Goal: Use online tool/utility

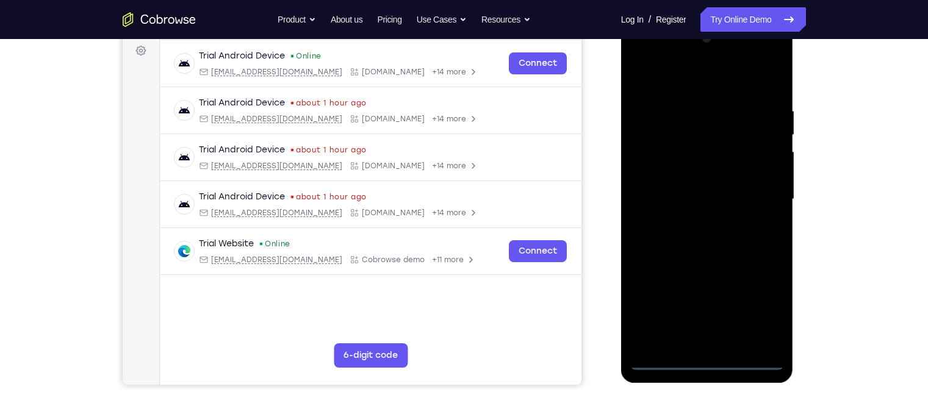
click at [709, 364] on div at bounding box center [707, 200] width 154 height 342
click at [750, 318] on div at bounding box center [707, 200] width 154 height 342
click at [685, 74] on div at bounding box center [707, 200] width 154 height 342
click at [752, 185] on div at bounding box center [707, 200] width 154 height 342
click at [691, 223] on div at bounding box center [707, 200] width 154 height 342
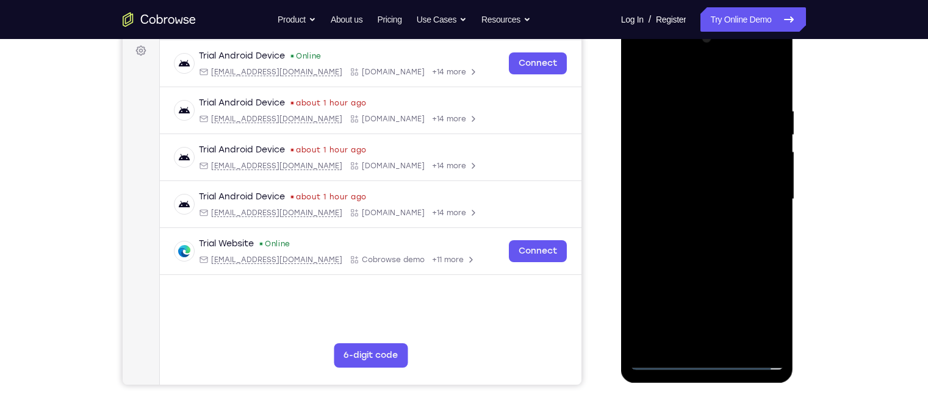
click at [684, 190] on div at bounding box center [707, 200] width 154 height 342
click at [672, 170] on div at bounding box center [707, 200] width 154 height 342
click at [666, 197] on div at bounding box center [707, 200] width 154 height 342
click at [662, 198] on div at bounding box center [707, 200] width 154 height 342
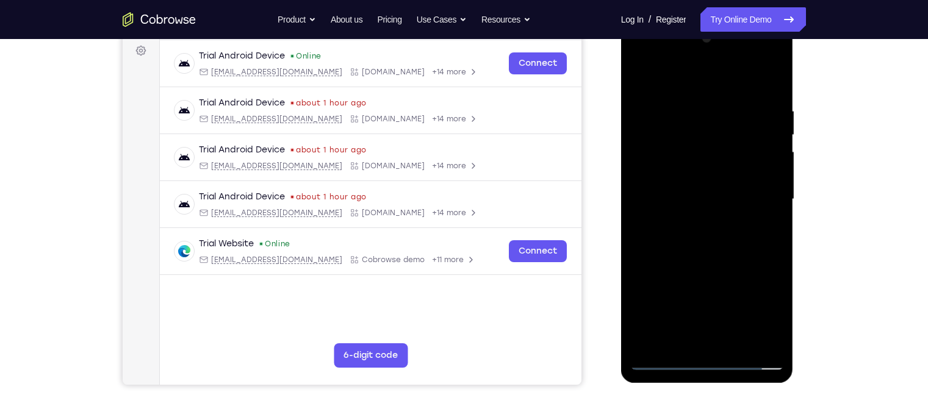
click at [656, 239] on div at bounding box center [707, 200] width 154 height 342
click at [729, 261] on div at bounding box center [707, 200] width 154 height 342
click at [738, 345] on div at bounding box center [707, 200] width 154 height 342
click at [715, 264] on div at bounding box center [707, 200] width 154 height 342
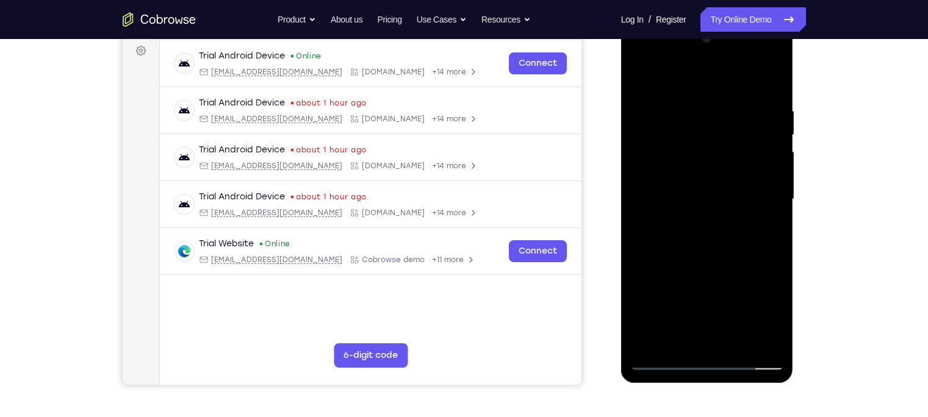
click at [779, 137] on div at bounding box center [707, 200] width 154 height 342
click at [642, 74] on div at bounding box center [707, 200] width 154 height 342
click at [691, 103] on div at bounding box center [707, 200] width 154 height 342
click at [779, 167] on div at bounding box center [707, 200] width 154 height 342
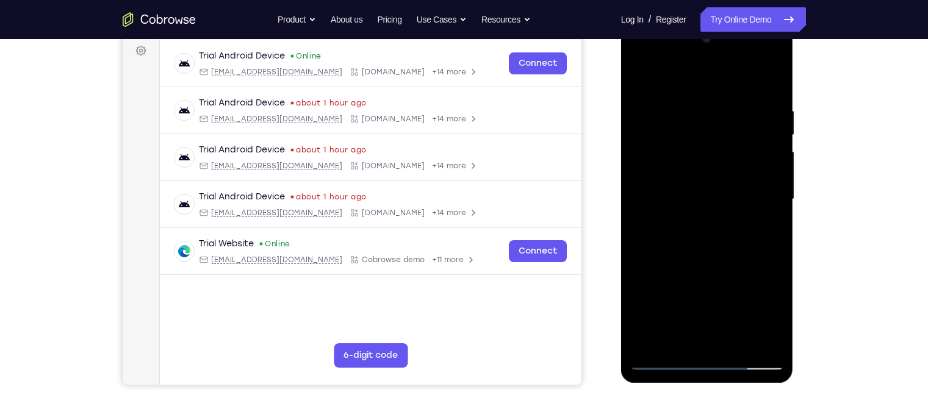
click at [771, 174] on div at bounding box center [707, 200] width 154 height 342
click at [766, 85] on div at bounding box center [707, 200] width 154 height 342
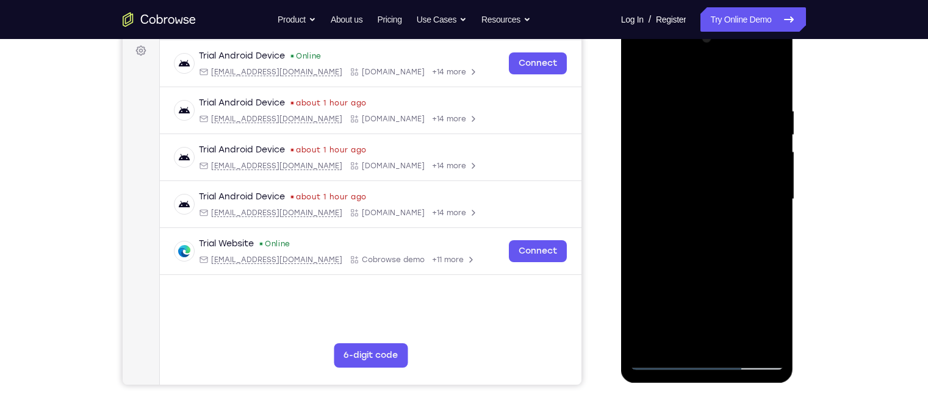
click at [757, 300] on div at bounding box center [707, 200] width 154 height 342
click at [777, 184] on div at bounding box center [707, 200] width 154 height 342
click at [635, 184] on div at bounding box center [707, 200] width 154 height 342
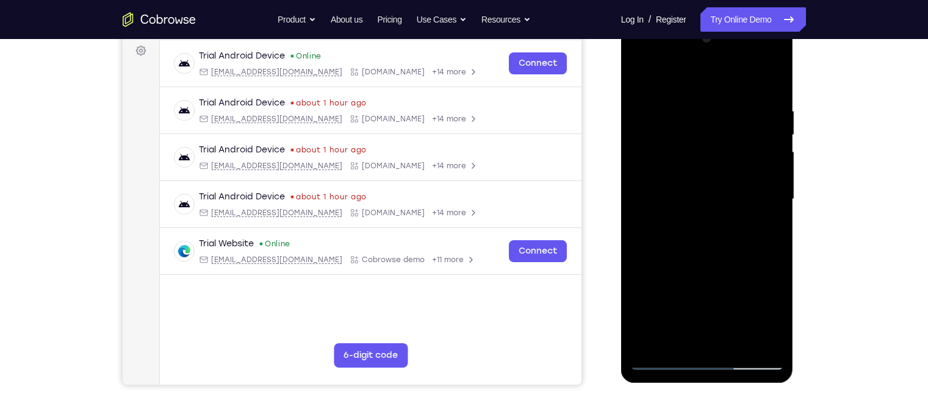
click at [635, 184] on div at bounding box center [707, 200] width 154 height 342
click at [639, 167] on div at bounding box center [707, 200] width 154 height 342
click at [778, 194] on div at bounding box center [707, 200] width 154 height 342
click at [774, 193] on div at bounding box center [707, 200] width 154 height 342
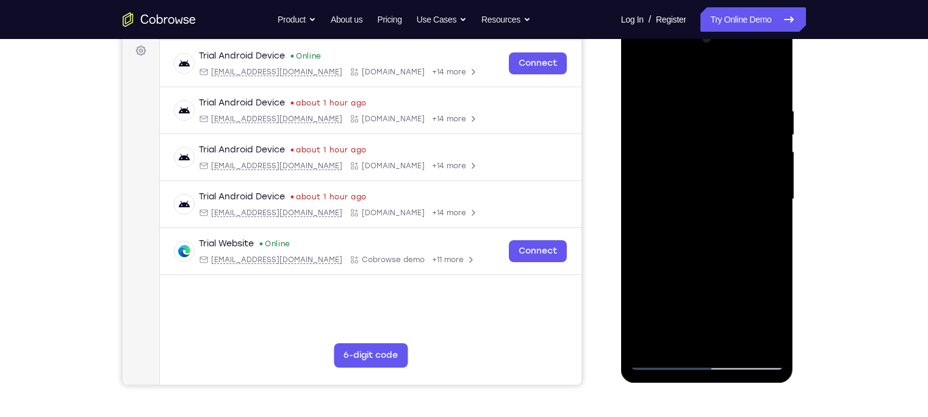
click at [774, 193] on div at bounding box center [707, 200] width 154 height 342
click at [654, 338] on div at bounding box center [707, 200] width 154 height 342
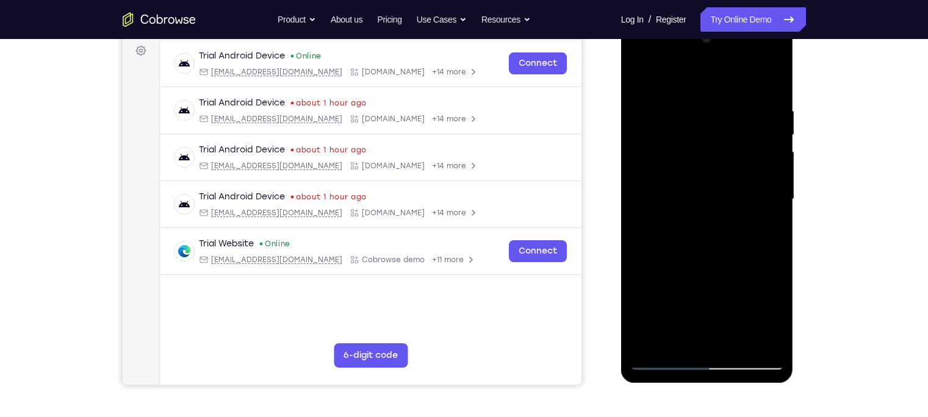
click at [654, 338] on div at bounding box center [707, 200] width 154 height 342
drag, startPoint x: 701, startPoint y: 182, endPoint x: 684, endPoint y: 259, distance: 79.3
click at [684, 259] on div at bounding box center [707, 200] width 154 height 342
click at [730, 108] on div at bounding box center [707, 200] width 154 height 342
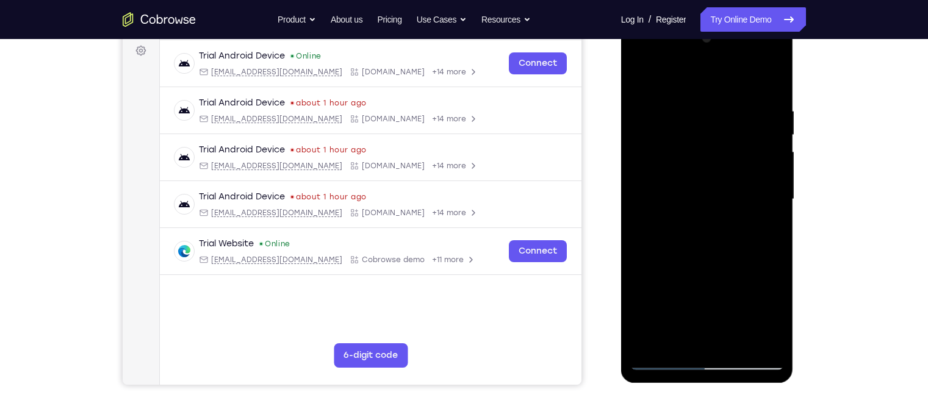
click at [770, 87] on div at bounding box center [707, 200] width 154 height 342
drag, startPoint x: 751, startPoint y: 253, endPoint x: 750, endPoint y: 212, distance: 40.9
click at [750, 212] on div at bounding box center [707, 200] width 154 height 342
click at [777, 329] on div at bounding box center [707, 200] width 154 height 342
drag, startPoint x: 730, startPoint y: 256, endPoint x: 724, endPoint y: 203, distance: 53.4
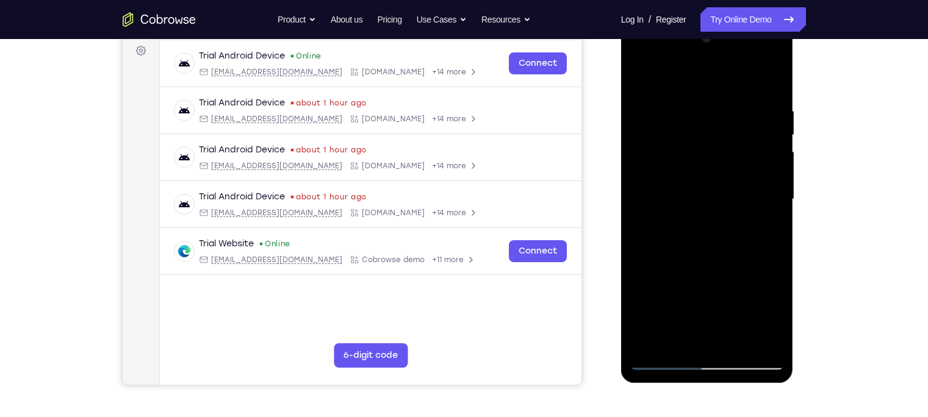
click at [724, 203] on div at bounding box center [707, 200] width 154 height 342
click at [653, 345] on div at bounding box center [707, 200] width 154 height 342
drag, startPoint x: 749, startPoint y: 190, endPoint x: 724, endPoint y: 259, distance: 73.9
drag, startPoint x: 724, startPoint y: 259, endPoint x: 709, endPoint y: 259, distance: 15.3
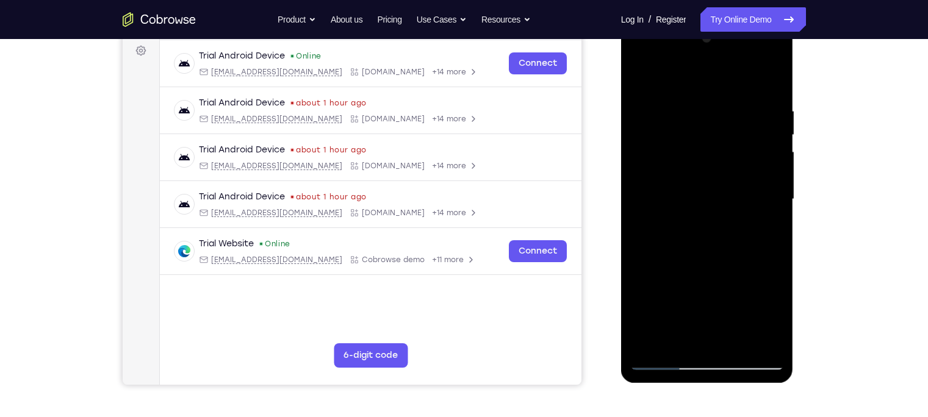
click at [709, 259] on div at bounding box center [707, 200] width 154 height 342
click at [688, 92] on div at bounding box center [707, 200] width 154 height 342
drag, startPoint x: 688, startPoint y: 179, endPoint x: 735, endPoint y: 192, distance: 48.7
click at [735, 192] on div at bounding box center [707, 200] width 154 height 342
click at [767, 182] on div at bounding box center [707, 200] width 154 height 342
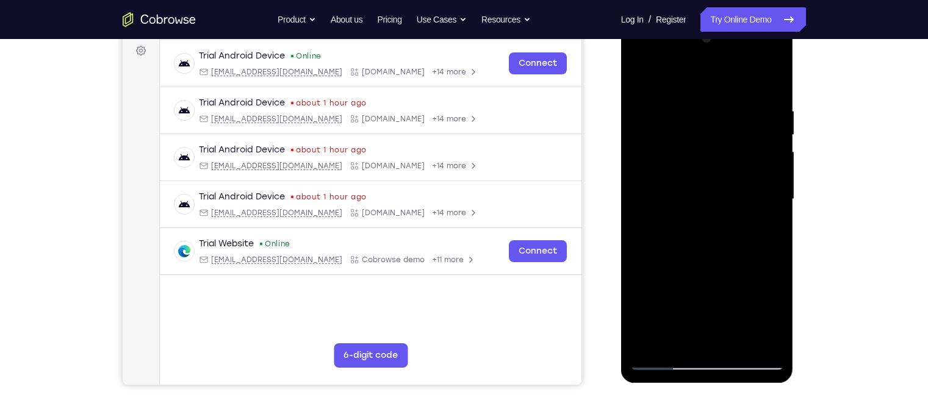
click at [767, 182] on div at bounding box center [707, 200] width 154 height 342
click at [747, 195] on div at bounding box center [707, 200] width 154 height 342
click at [769, 193] on div at bounding box center [707, 200] width 154 height 342
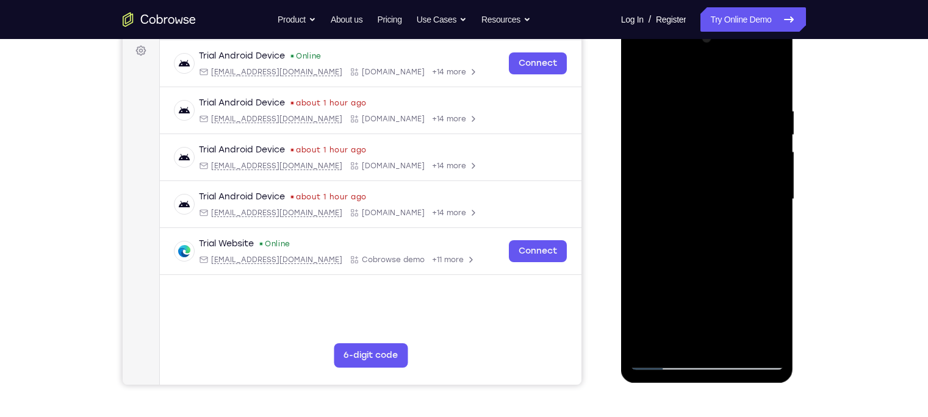
click at [769, 193] on div at bounding box center [707, 200] width 154 height 342
click at [639, 195] on div at bounding box center [707, 200] width 154 height 342
click at [763, 224] on div at bounding box center [707, 200] width 154 height 342
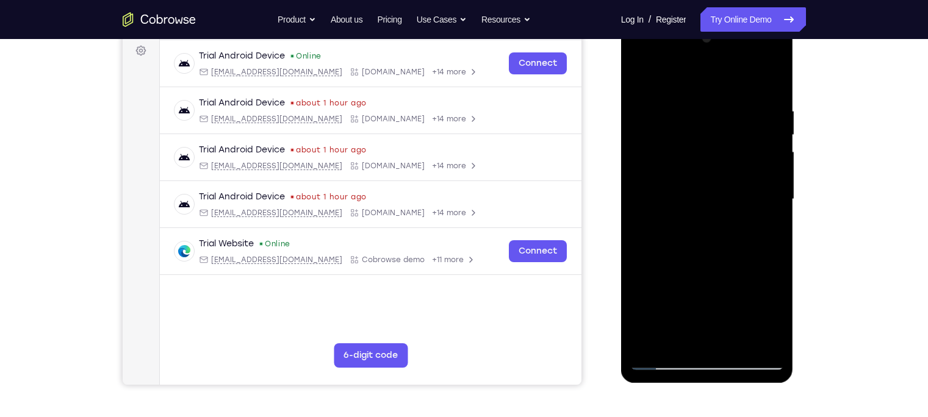
click at [763, 224] on div at bounding box center [707, 200] width 154 height 342
drag, startPoint x: 658, startPoint y: 223, endPoint x: 749, endPoint y: 239, distance: 91.7
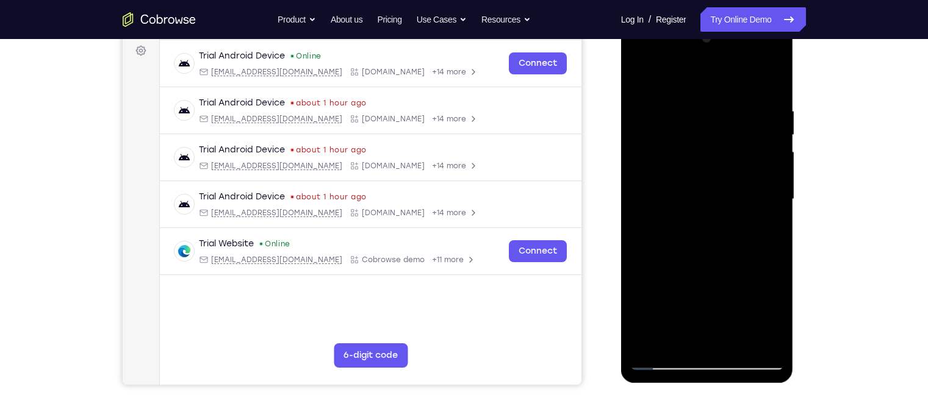
click at [749, 239] on div at bounding box center [707, 200] width 154 height 342
click at [769, 84] on div at bounding box center [707, 200] width 154 height 342
click at [721, 235] on div at bounding box center [707, 200] width 154 height 342
click at [777, 220] on div at bounding box center [707, 200] width 154 height 342
click at [777, 159] on div at bounding box center [707, 200] width 154 height 342
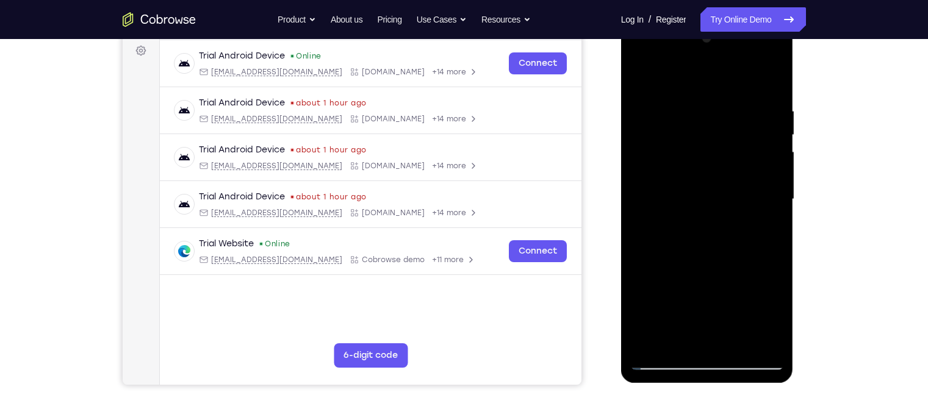
click at [777, 159] on div at bounding box center [707, 200] width 154 height 342
click at [774, 169] on div at bounding box center [707, 200] width 154 height 342
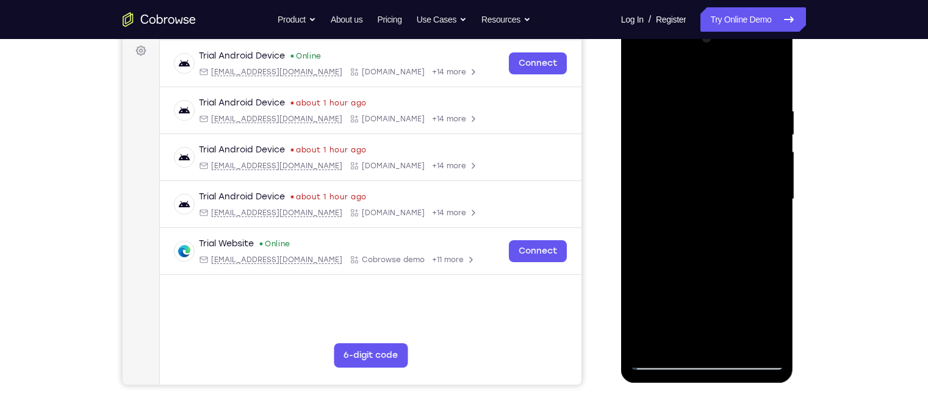
click at [774, 169] on div at bounding box center [707, 200] width 154 height 342
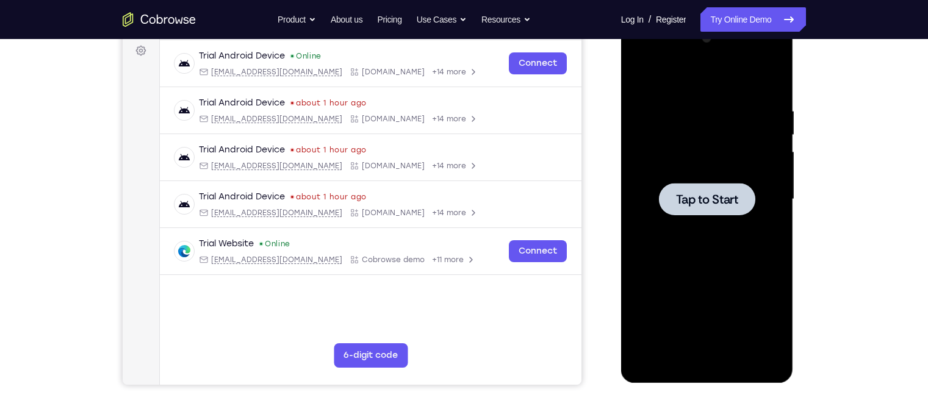
click at [703, 178] on div at bounding box center [707, 200] width 154 height 342
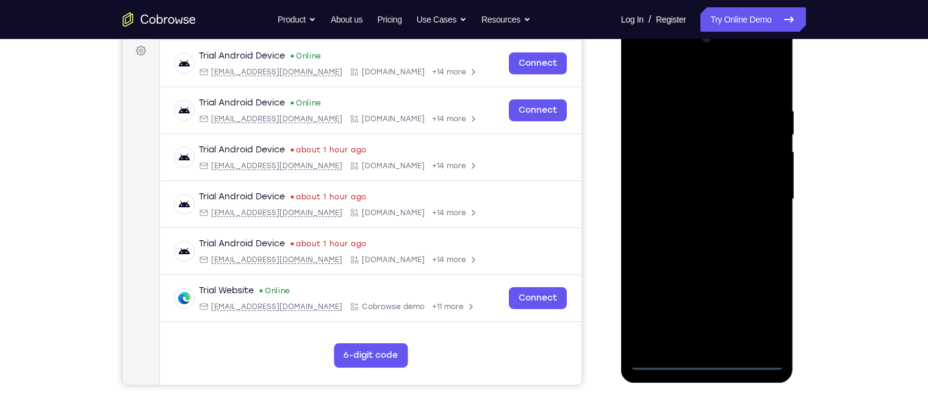
click at [706, 359] on div at bounding box center [707, 200] width 154 height 342
click at [760, 315] on div at bounding box center [707, 200] width 154 height 342
click at [670, 82] on div at bounding box center [707, 200] width 154 height 342
click at [764, 198] on div at bounding box center [707, 200] width 154 height 342
click at [697, 222] on div at bounding box center [707, 200] width 154 height 342
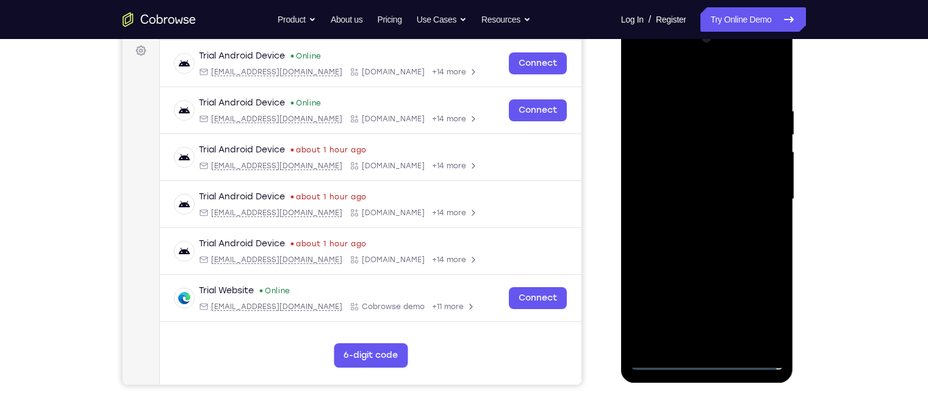
click at [658, 187] on div at bounding box center [707, 200] width 154 height 342
click at [671, 179] on div at bounding box center [707, 200] width 154 height 342
click at [672, 204] on div at bounding box center [707, 200] width 154 height 342
click at [650, 247] on div at bounding box center [707, 200] width 154 height 342
click at [663, 242] on div at bounding box center [707, 200] width 154 height 342
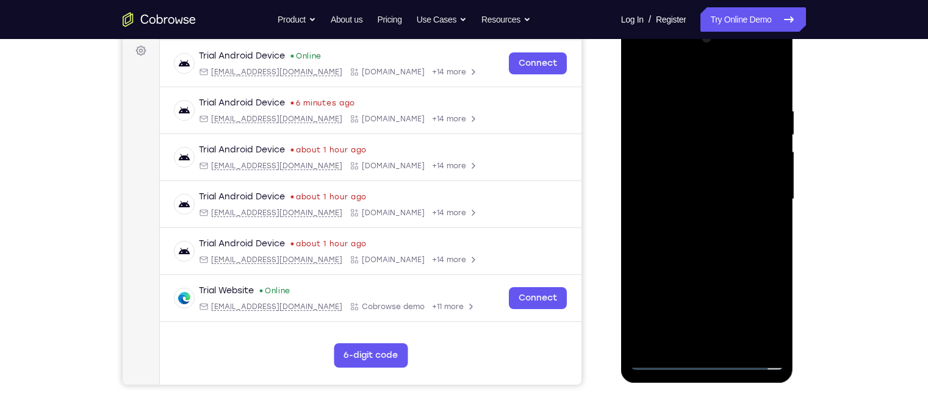
click at [663, 242] on div at bounding box center [707, 200] width 154 height 342
click at [677, 232] on div at bounding box center [707, 200] width 154 height 342
click at [689, 113] on div at bounding box center [707, 200] width 154 height 342
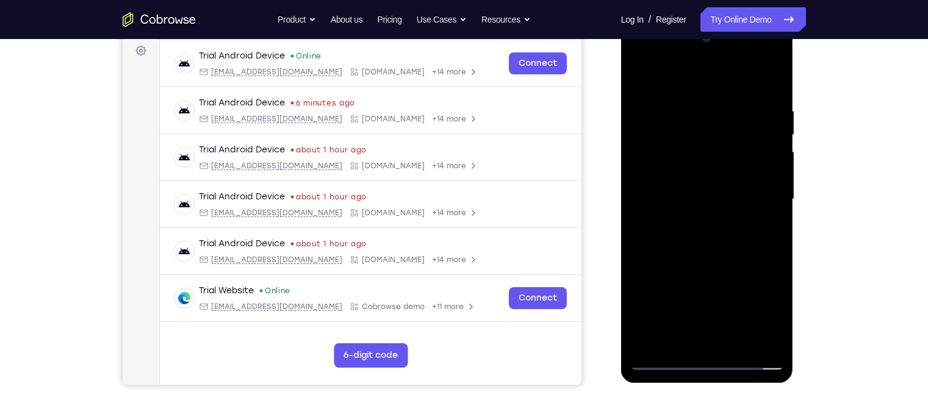
click at [769, 92] on div at bounding box center [707, 200] width 154 height 342
click at [687, 110] on div at bounding box center [707, 200] width 154 height 342
click at [777, 237] on div at bounding box center [707, 200] width 154 height 342
click at [755, 339] on div at bounding box center [707, 200] width 154 height 342
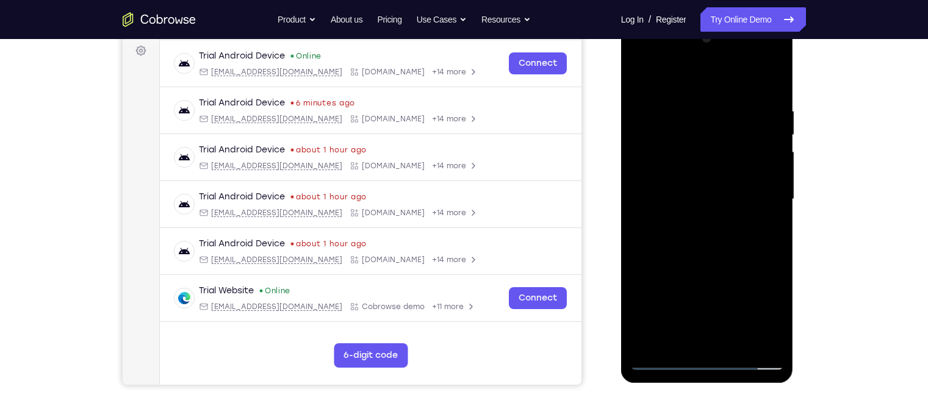
click at [775, 224] on div at bounding box center [707, 200] width 154 height 342
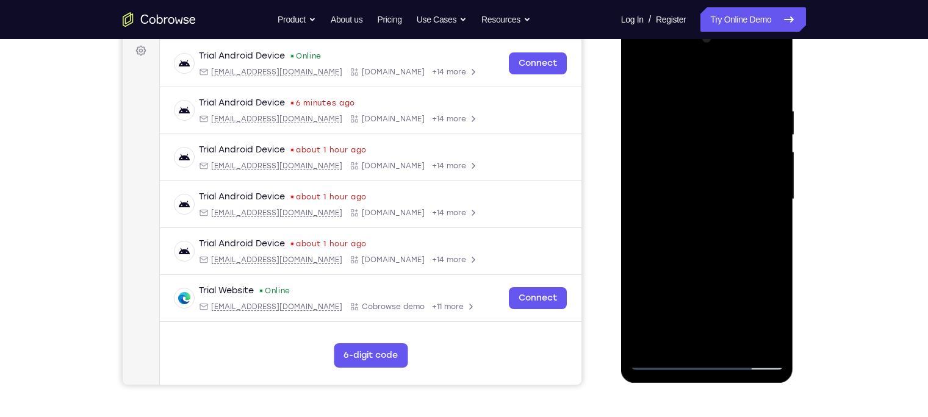
click at [775, 224] on div at bounding box center [707, 200] width 154 height 342
drag, startPoint x: 775, startPoint y: 224, endPoint x: 714, endPoint y: 236, distance: 62.2
click at [714, 236] on div at bounding box center [707, 200] width 154 height 342
drag, startPoint x: 745, startPoint y: 169, endPoint x: 669, endPoint y: 174, distance: 76.5
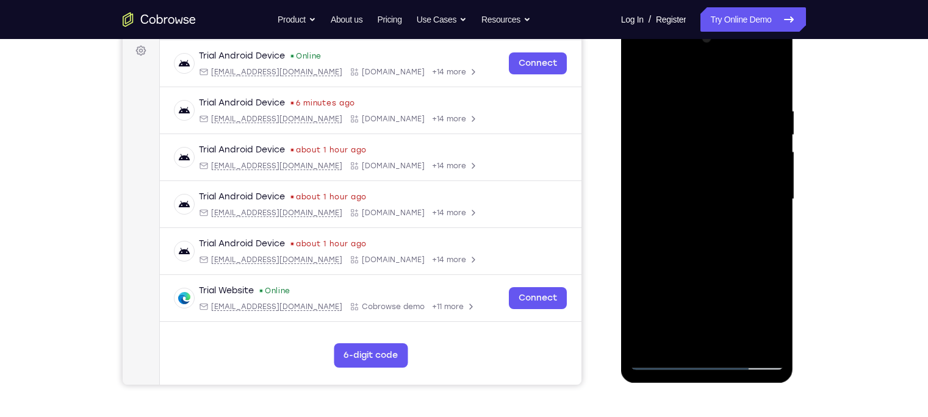
click at [669, 174] on div at bounding box center [707, 200] width 154 height 342
click at [764, 150] on div at bounding box center [707, 200] width 154 height 342
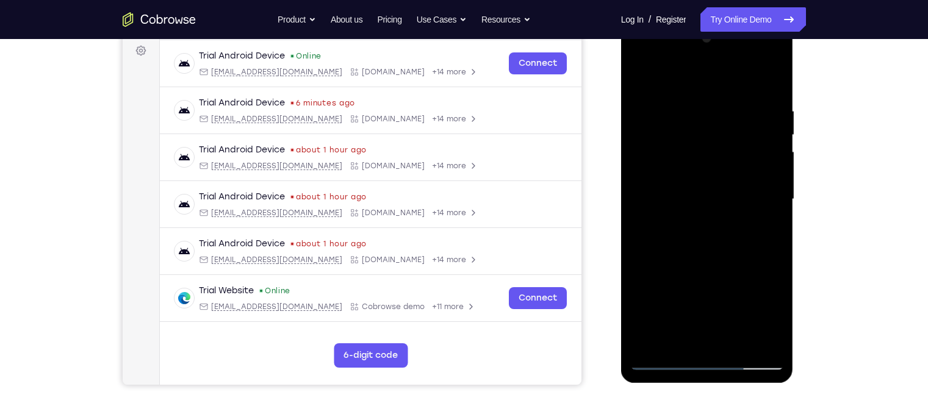
drag, startPoint x: 764, startPoint y: 150, endPoint x: 708, endPoint y: 149, distance: 55.5
click at [708, 149] on div at bounding box center [707, 200] width 154 height 342
click at [767, 197] on div at bounding box center [707, 200] width 154 height 342
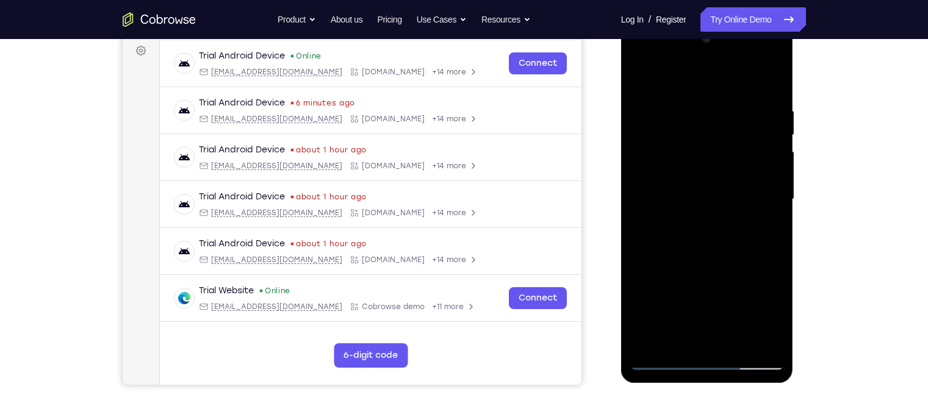
drag, startPoint x: 767, startPoint y: 197, endPoint x: 684, endPoint y: 212, distance: 84.3
click at [684, 212] on div at bounding box center [707, 200] width 154 height 342
click at [753, 203] on div at bounding box center [707, 200] width 154 height 342
click at [762, 192] on div at bounding box center [707, 200] width 154 height 342
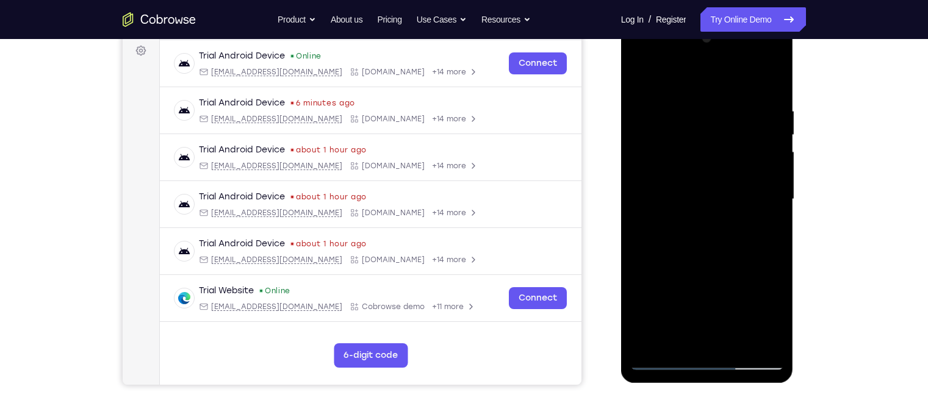
click at [762, 192] on div at bounding box center [707, 200] width 154 height 342
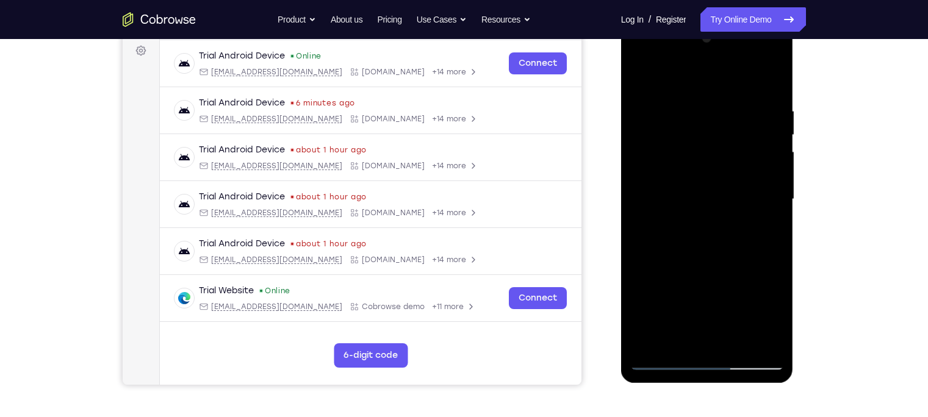
click at [775, 173] on div at bounding box center [707, 200] width 154 height 342
click at [756, 176] on div at bounding box center [707, 200] width 154 height 342
drag, startPoint x: 658, startPoint y: 169, endPoint x: 757, endPoint y: 162, distance: 99.1
click at [757, 162] on div at bounding box center [707, 200] width 154 height 342
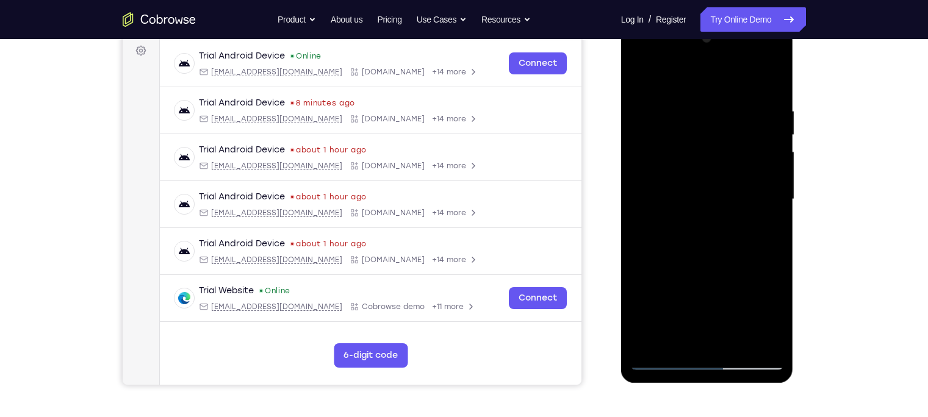
click at [777, 171] on div at bounding box center [707, 200] width 154 height 342
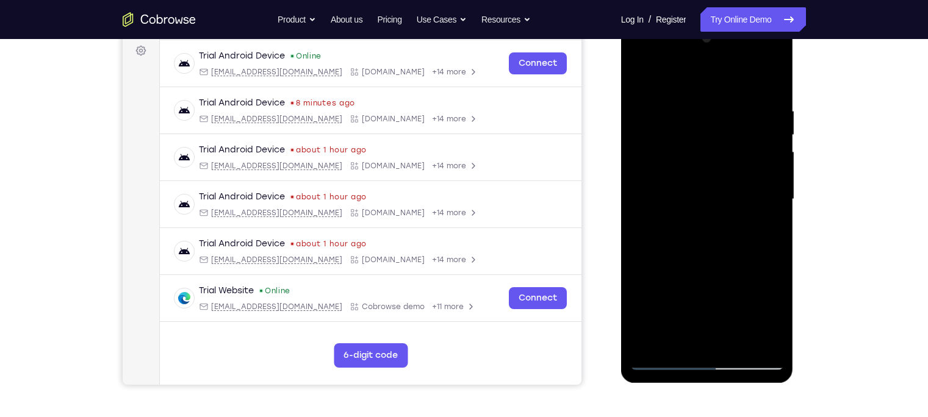
click at [777, 171] on div at bounding box center [707, 200] width 154 height 342
drag, startPoint x: 777, startPoint y: 171, endPoint x: 695, endPoint y: 189, distance: 83.6
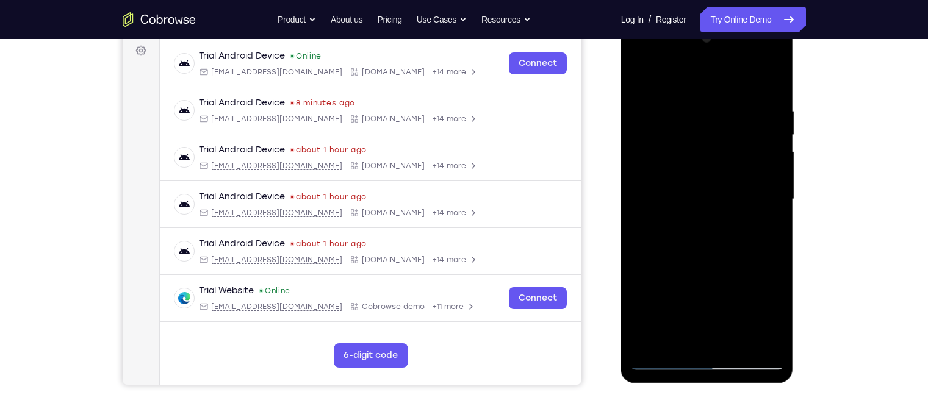
click at [695, 189] on div at bounding box center [707, 200] width 154 height 342
drag, startPoint x: 745, startPoint y: 181, endPoint x: 670, endPoint y: 178, distance: 75.1
click at [670, 178] on div at bounding box center [707, 200] width 154 height 342
click at [767, 160] on div at bounding box center [707, 200] width 154 height 342
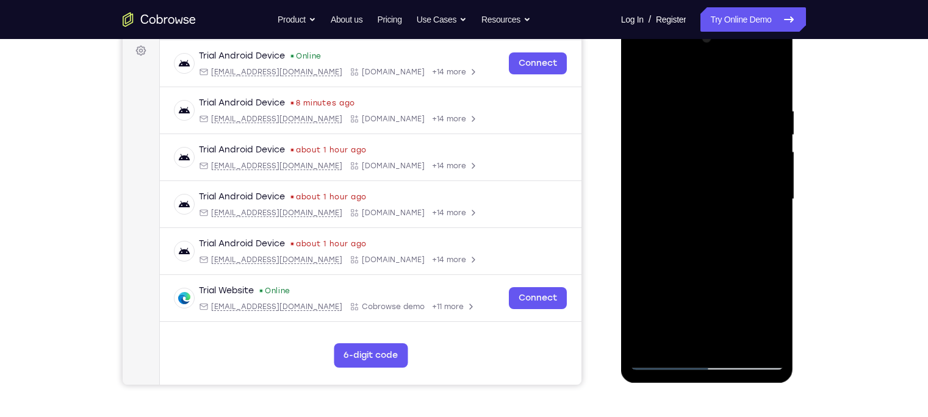
click at [767, 160] on div at bounding box center [707, 200] width 154 height 342
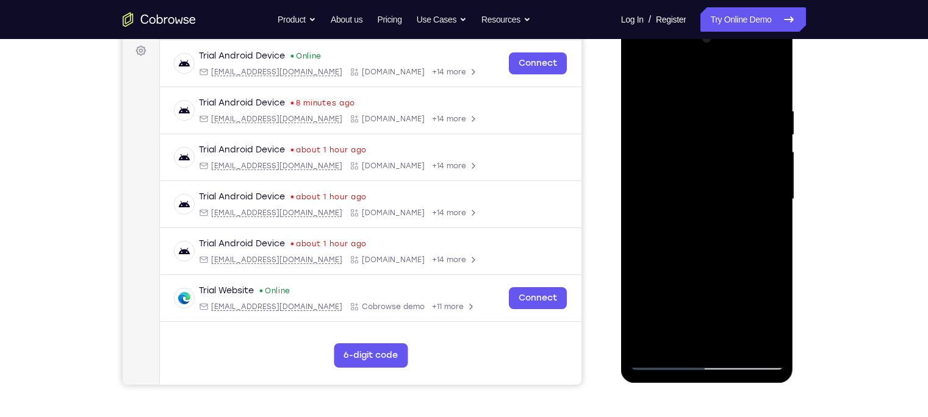
click at [767, 160] on div at bounding box center [707, 200] width 154 height 342
click at [757, 154] on div at bounding box center [707, 200] width 154 height 342
click at [767, 131] on div at bounding box center [707, 200] width 154 height 342
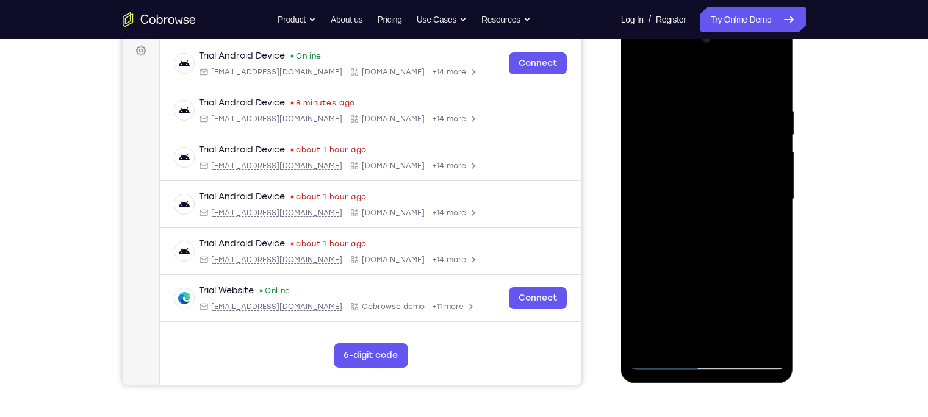
click at [772, 83] on div at bounding box center [707, 200] width 154 height 342
click at [736, 347] on div at bounding box center [707, 200] width 154 height 342
click at [695, 267] on div at bounding box center [707, 200] width 154 height 342
click at [643, 78] on div at bounding box center [707, 200] width 154 height 342
click at [780, 180] on div at bounding box center [707, 200] width 154 height 342
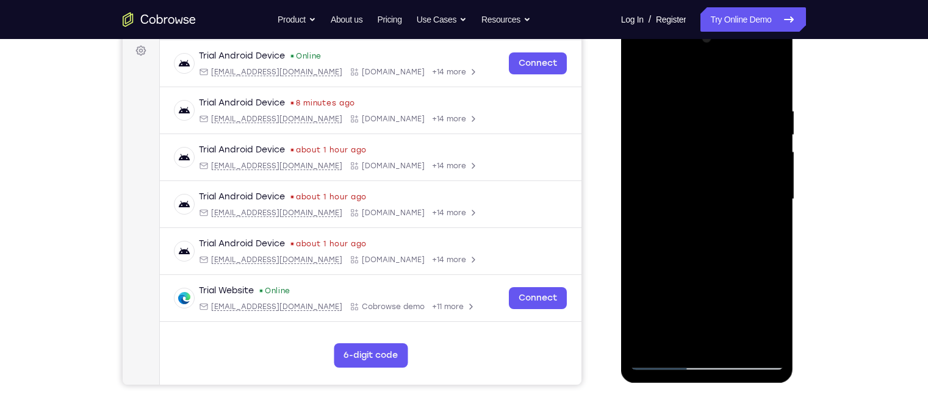
click at [780, 180] on div at bounding box center [707, 200] width 154 height 342
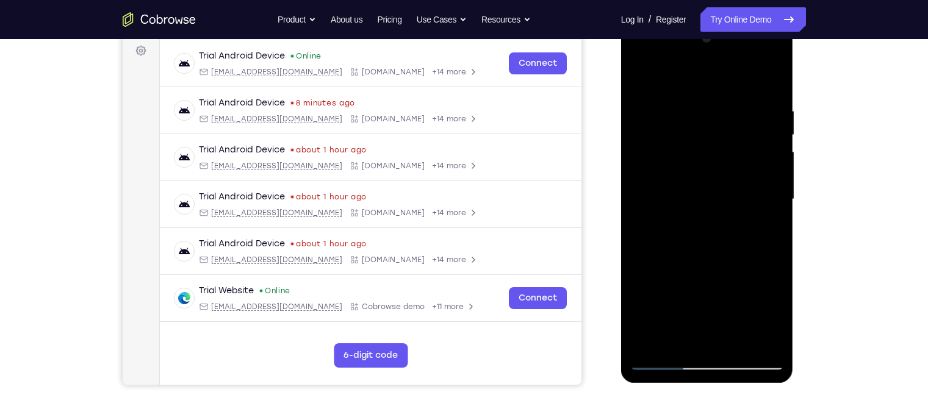
click at [780, 180] on div at bounding box center [707, 200] width 154 height 342
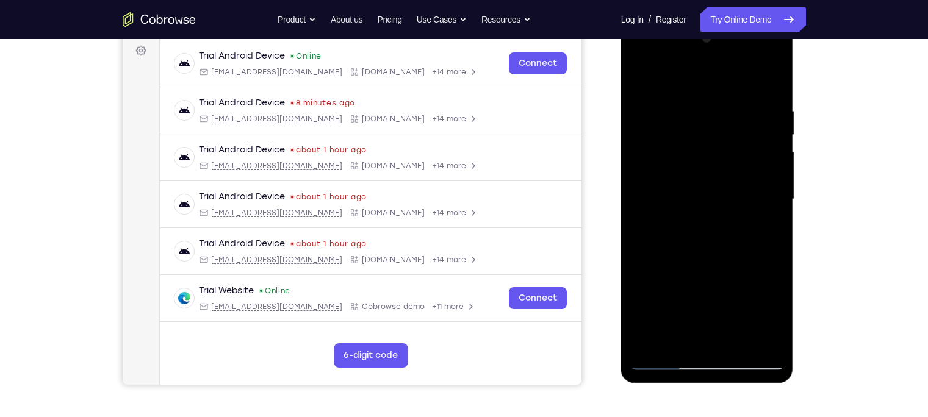
click at [780, 180] on div at bounding box center [707, 200] width 154 height 342
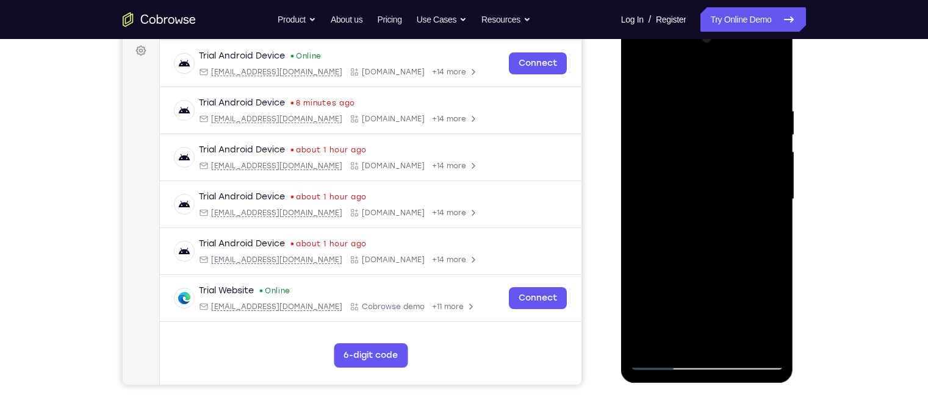
click at [774, 188] on div at bounding box center [707, 200] width 154 height 342
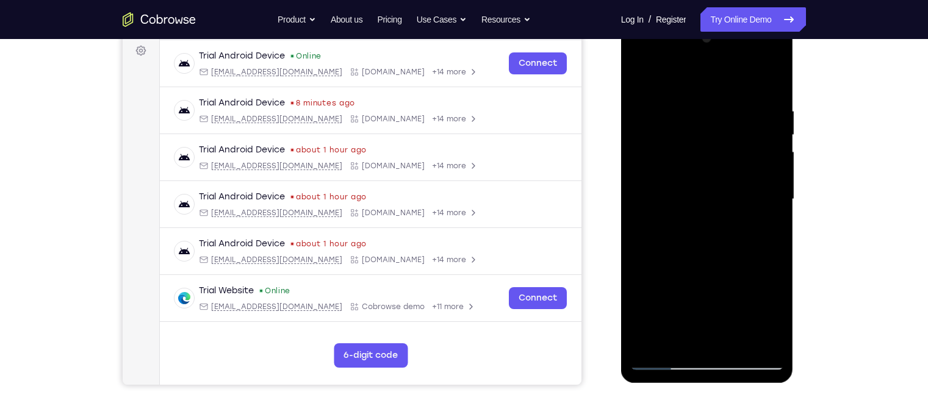
click at [774, 188] on div at bounding box center [707, 200] width 154 height 342
click at [777, 179] on div at bounding box center [707, 200] width 154 height 342
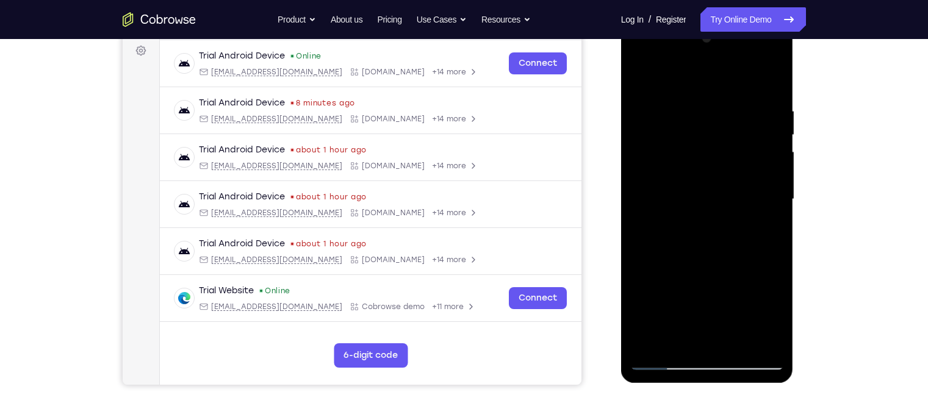
click at [777, 179] on div at bounding box center [707, 200] width 154 height 342
click at [650, 349] on div at bounding box center [707, 200] width 154 height 342
drag, startPoint x: 714, startPoint y: 164, endPoint x: 678, endPoint y: 250, distance: 93.2
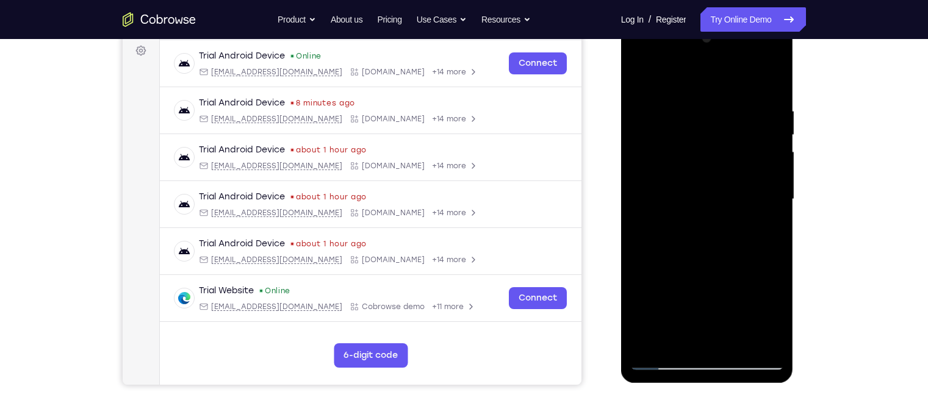
click at [678, 250] on div at bounding box center [707, 200] width 154 height 342
click at [695, 102] on div at bounding box center [707, 200] width 154 height 342
click at [771, 165] on div at bounding box center [707, 200] width 154 height 342
drag, startPoint x: 709, startPoint y: 170, endPoint x: 771, endPoint y: 162, distance: 62.1
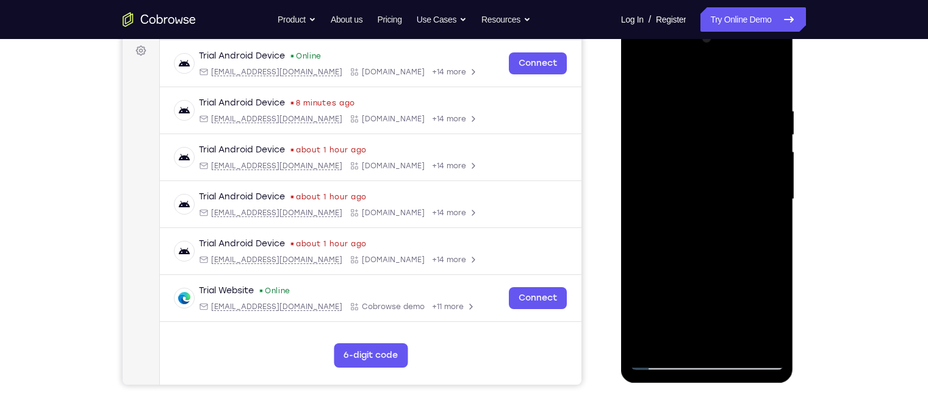
click at [771, 162] on div at bounding box center [707, 200] width 154 height 342
click at [780, 162] on div at bounding box center [707, 200] width 154 height 342
click at [758, 344] on div at bounding box center [707, 200] width 154 height 342
click at [771, 279] on div at bounding box center [707, 200] width 154 height 342
click at [772, 238] on div at bounding box center [707, 200] width 154 height 342
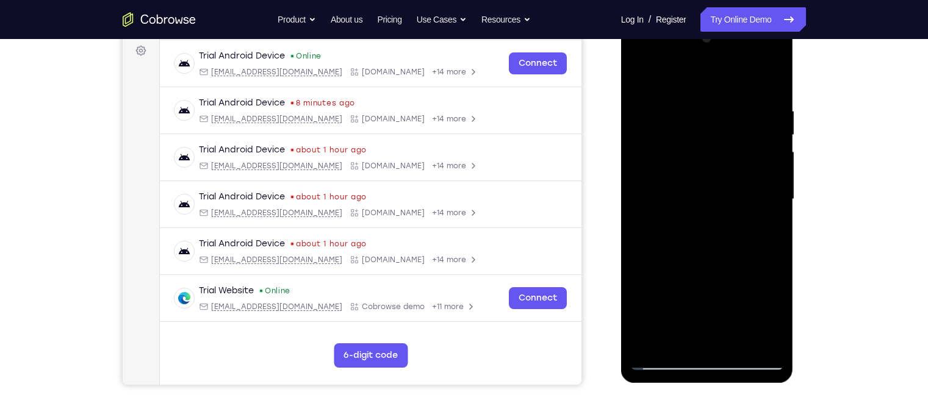
click at [772, 238] on div at bounding box center [707, 200] width 154 height 342
drag, startPoint x: 772, startPoint y: 238, endPoint x: 689, endPoint y: 233, distance: 83.1
click at [689, 233] on div at bounding box center [707, 200] width 154 height 342
drag, startPoint x: 772, startPoint y: 197, endPoint x: 696, endPoint y: 198, distance: 76.3
click at [696, 198] on div at bounding box center [707, 200] width 154 height 342
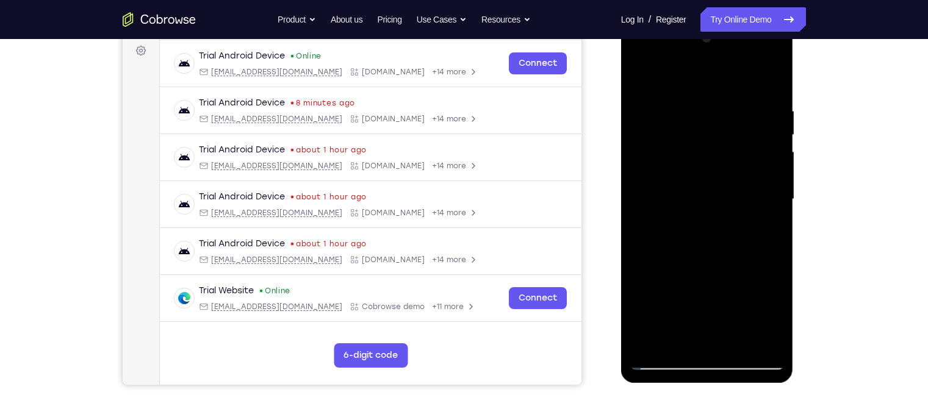
drag, startPoint x: 753, startPoint y: 192, endPoint x: 700, endPoint y: 201, distance: 54.5
click at [700, 201] on div at bounding box center [707, 200] width 154 height 342
drag, startPoint x: 764, startPoint y: 199, endPoint x: 698, endPoint y: 208, distance: 67.1
click at [698, 208] on div at bounding box center [707, 200] width 154 height 342
click at [769, 202] on div at bounding box center [707, 200] width 154 height 342
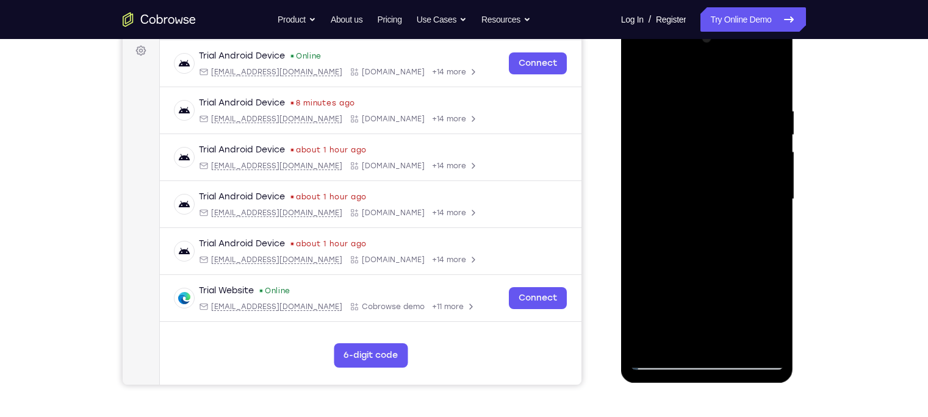
click at [769, 202] on div at bounding box center [707, 200] width 154 height 342
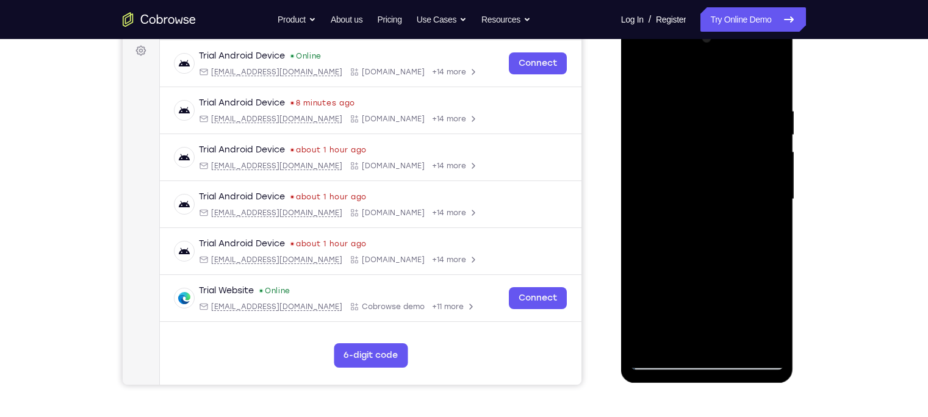
click at [769, 202] on div at bounding box center [707, 200] width 154 height 342
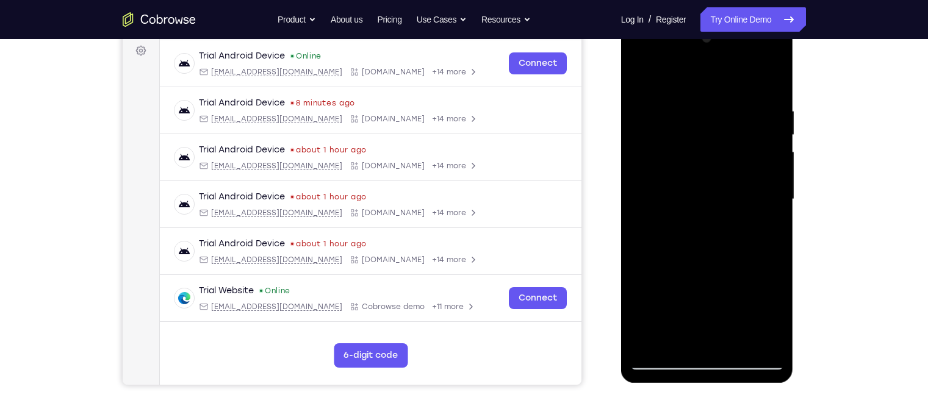
click at [769, 202] on div at bounding box center [707, 200] width 154 height 342
